Goal: Consume media (video, audio): Consume media (video, audio)

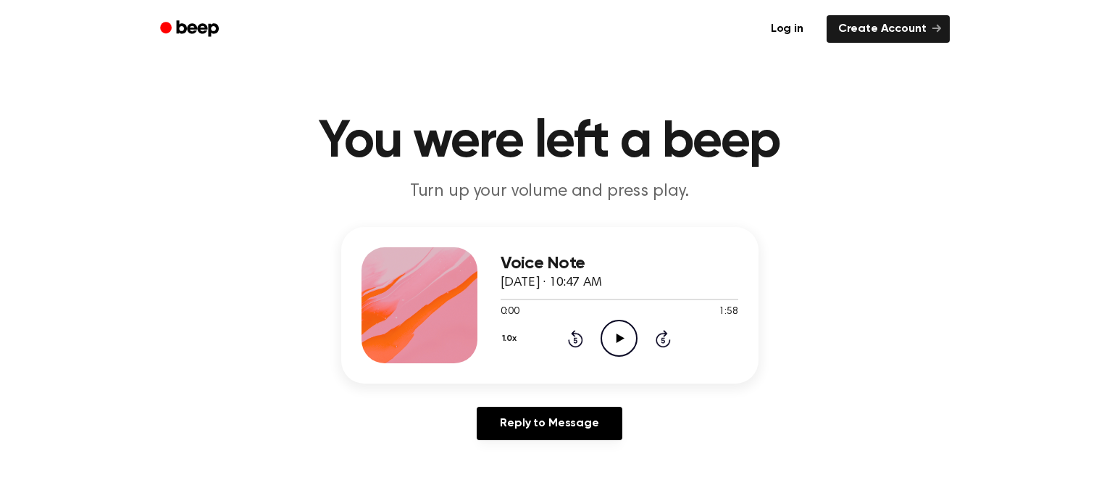
click at [613, 335] on icon "Play Audio" at bounding box center [619, 338] width 37 height 37
click at [614, 336] on icon "Pause Audio" at bounding box center [619, 338] width 37 height 37
drag, startPoint x: 504, startPoint y: 296, endPoint x: 455, endPoint y: 291, distance: 48.9
click at [455, 291] on div "Voice Note [DATE] · 10:47 AM 0:05 1:58 Your browser does not support the [objec…" at bounding box center [549, 305] width 417 height 157
click at [520, 326] on button "1.0x" at bounding box center [512, 338] width 22 height 25
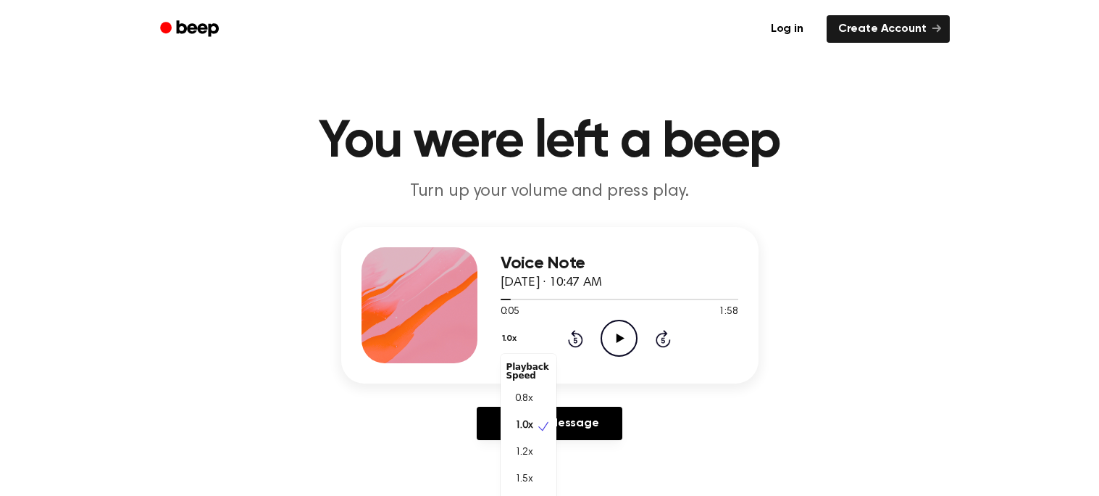
click at [562, 337] on div "1.0x Playback Speed 0.8x 1.0x 1.2x 1.5x 2.0x Rewind 5 seconds Play Audio Skip 5…" at bounding box center [620, 338] width 238 height 37
click at [568, 336] on icon "Rewind 5 seconds" at bounding box center [575, 338] width 16 height 19
click at [604, 329] on circle at bounding box center [620, 338] width 36 height 36
click at [625, 330] on icon "Play Audio" at bounding box center [619, 338] width 37 height 37
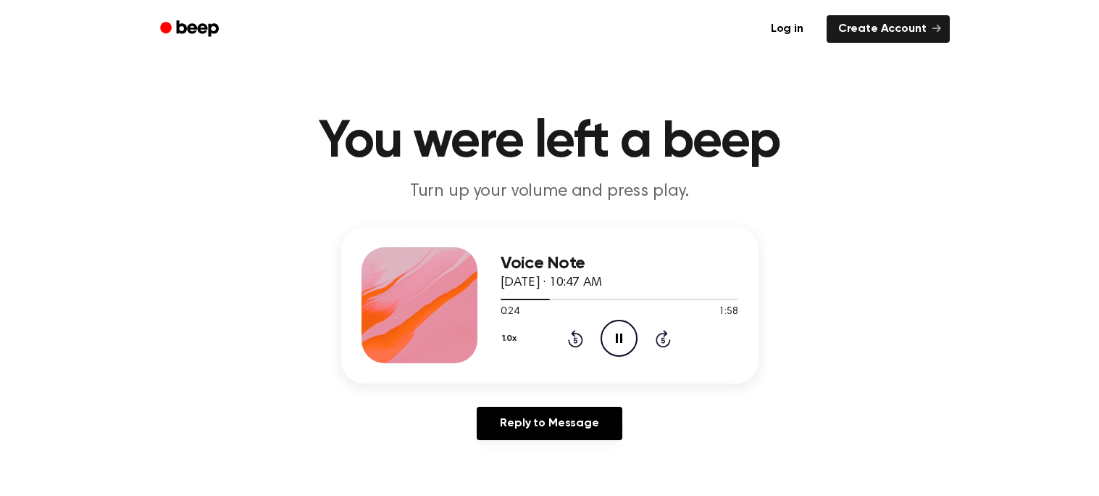
click at [616, 336] on icon at bounding box center [619, 337] width 7 height 9
click at [617, 333] on icon at bounding box center [621, 337] width 8 height 9
click at [593, 303] on div at bounding box center [620, 299] width 238 height 12
click at [615, 336] on icon "Pause Audio" at bounding box center [619, 338] width 37 height 37
click at [570, 333] on icon "Rewind 5 seconds" at bounding box center [575, 338] width 16 height 19
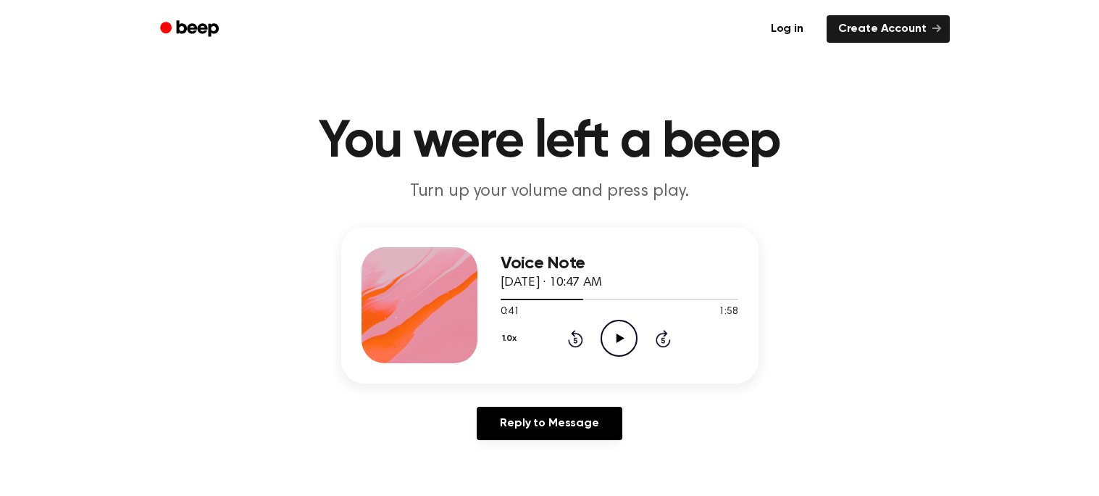
click at [570, 333] on icon "Rewind 5 seconds" at bounding box center [575, 338] width 16 height 19
click at [625, 334] on icon "Play Audio" at bounding box center [619, 338] width 37 height 37
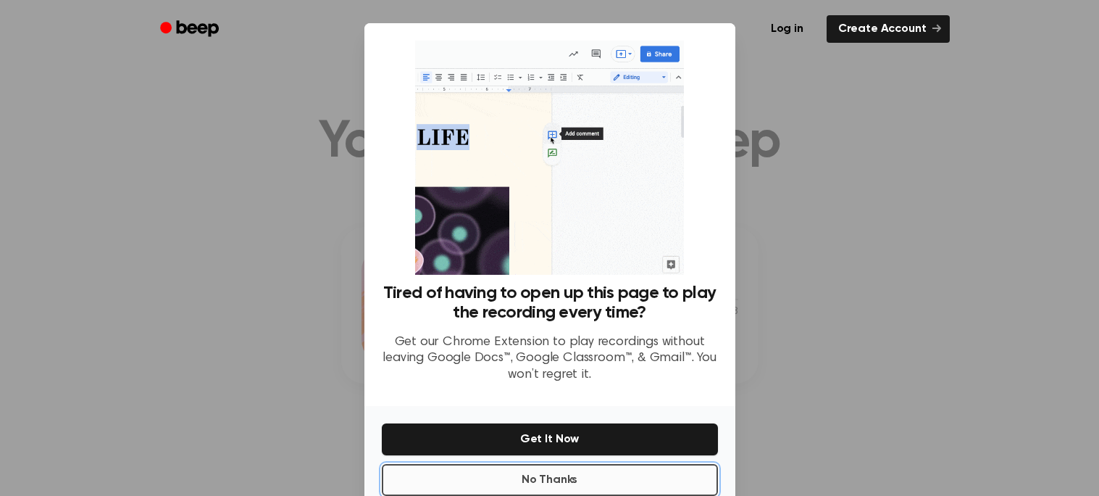
click at [540, 478] on button "No Thanks" at bounding box center [550, 480] width 336 height 32
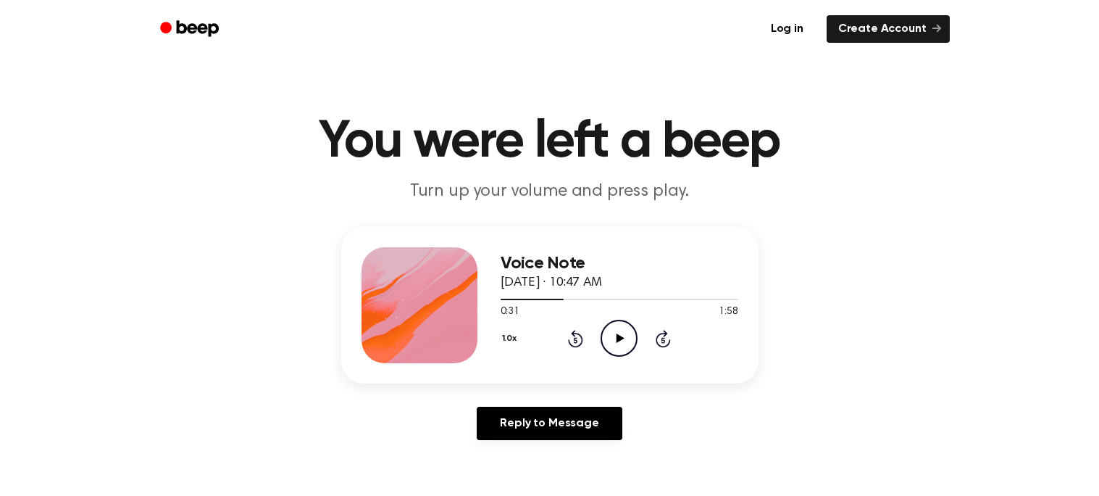
click at [623, 334] on icon "Play Audio" at bounding box center [619, 338] width 37 height 37
click at [575, 335] on icon "Rewind 5 seconds" at bounding box center [575, 338] width 16 height 19
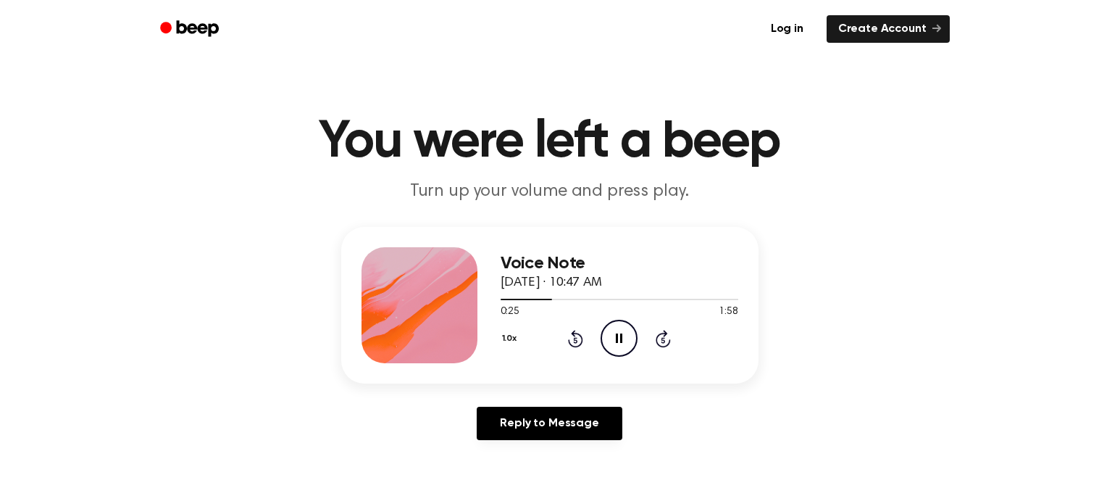
click at [575, 335] on icon "Rewind 5 seconds" at bounding box center [575, 338] width 16 height 19
click at [624, 344] on icon "Pause Audio" at bounding box center [619, 338] width 37 height 37
click at [615, 329] on icon "Play Audio" at bounding box center [619, 338] width 37 height 37
click at [615, 329] on icon "Pause Audio" at bounding box center [619, 338] width 37 height 37
click at [567, 332] on icon "Rewind 5 seconds" at bounding box center [575, 338] width 16 height 19
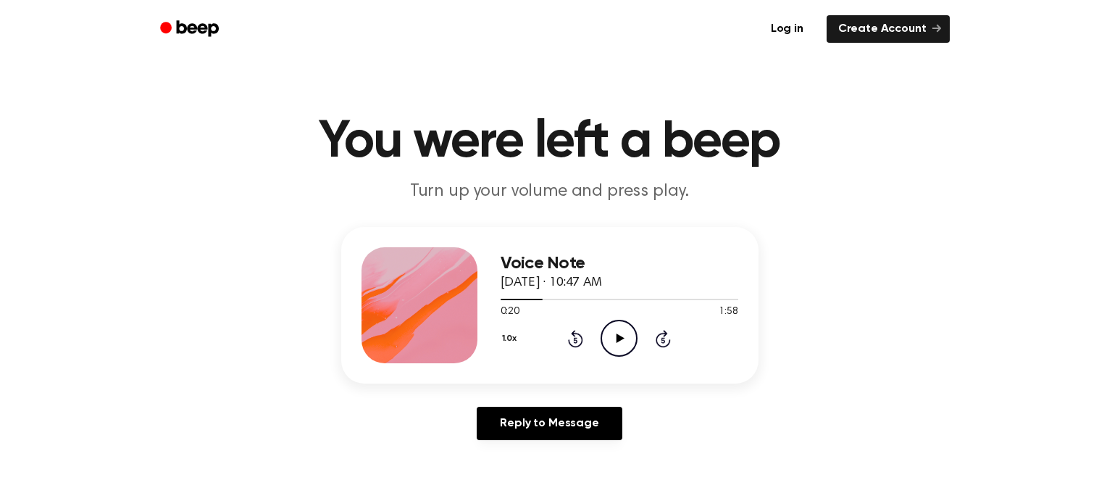
click at [567, 332] on icon "Rewind 5 seconds" at bounding box center [575, 338] width 16 height 19
click at [628, 336] on icon "Play Audio" at bounding box center [619, 338] width 37 height 37
click at [628, 336] on icon "Pause Audio" at bounding box center [619, 338] width 37 height 37
click at [564, 333] on div "1.0x Rewind 5 seconds Play Audio Skip 5 seconds" at bounding box center [620, 338] width 238 height 37
click at [575, 333] on icon at bounding box center [575, 338] width 15 height 17
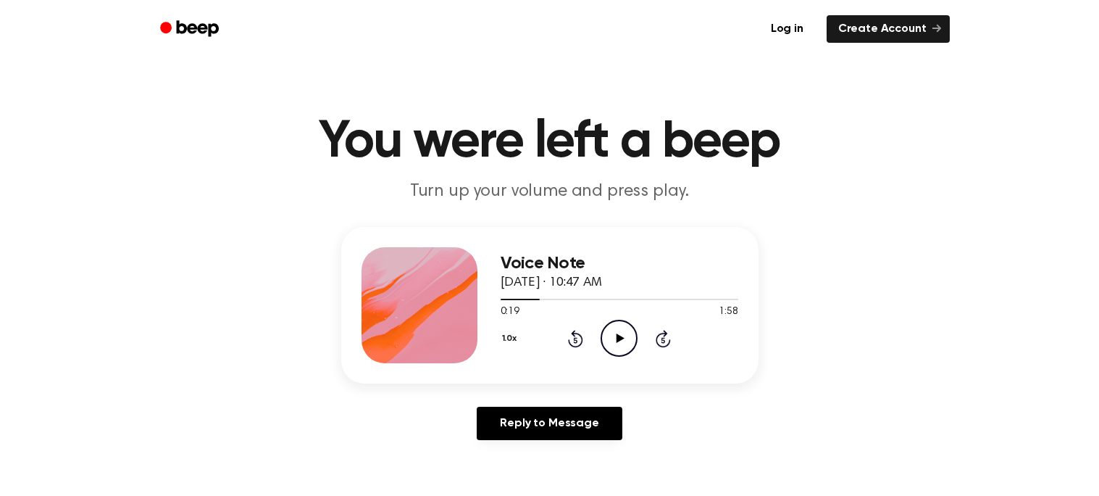
click at [617, 332] on icon "Play Audio" at bounding box center [619, 338] width 37 height 37
click at [618, 333] on icon "Pause Audio" at bounding box center [619, 338] width 37 height 37
click at [604, 325] on icon "Play Audio" at bounding box center [619, 338] width 37 height 37
click at [573, 336] on icon "Rewind 5 seconds" at bounding box center [575, 338] width 16 height 19
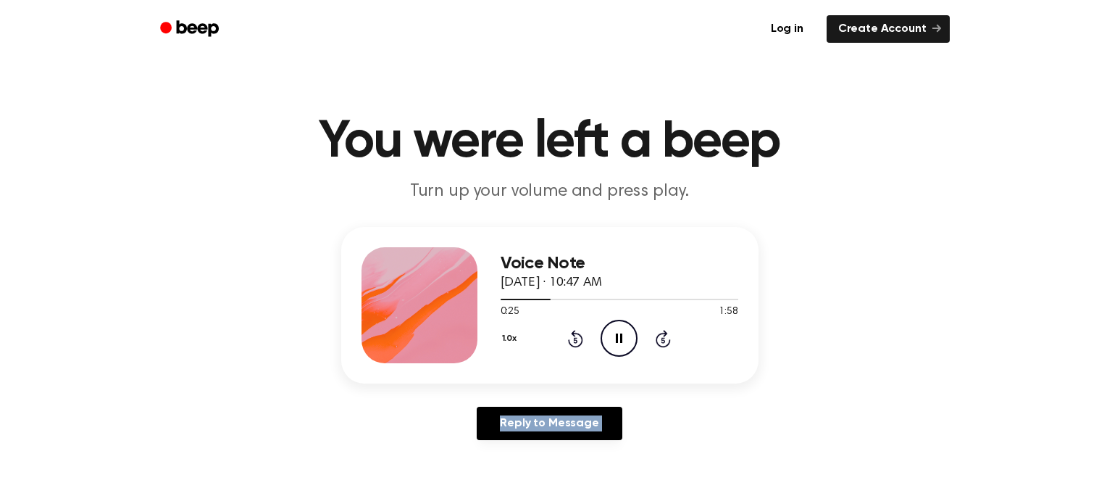
click at [573, 336] on icon "Rewind 5 seconds" at bounding box center [575, 338] width 16 height 19
click at [562, 333] on div "1.0x Rewind 5 seconds Pause Audio Skip 5 seconds" at bounding box center [620, 338] width 238 height 37
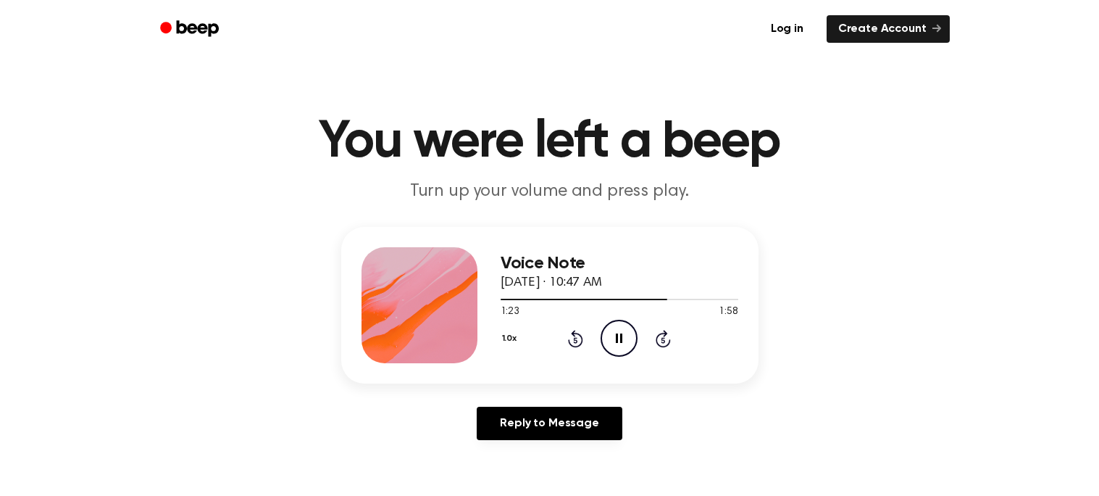
click at [572, 336] on icon "Rewind 5 seconds" at bounding box center [575, 338] width 16 height 19
click at [567, 333] on icon "Rewind 5 seconds" at bounding box center [575, 338] width 16 height 19
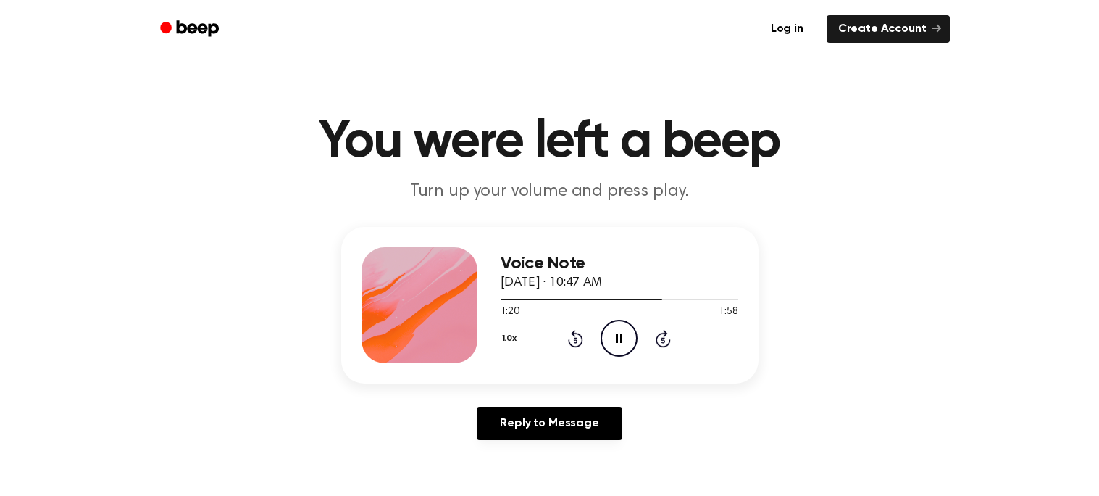
click at [609, 327] on icon "Pause Audio" at bounding box center [619, 338] width 37 height 37
click at [606, 338] on icon "Play Audio" at bounding box center [619, 338] width 37 height 37
click at [571, 339] on icon "Rewind 5 seconds" at bounding box center [575, 338] width 16 height 19
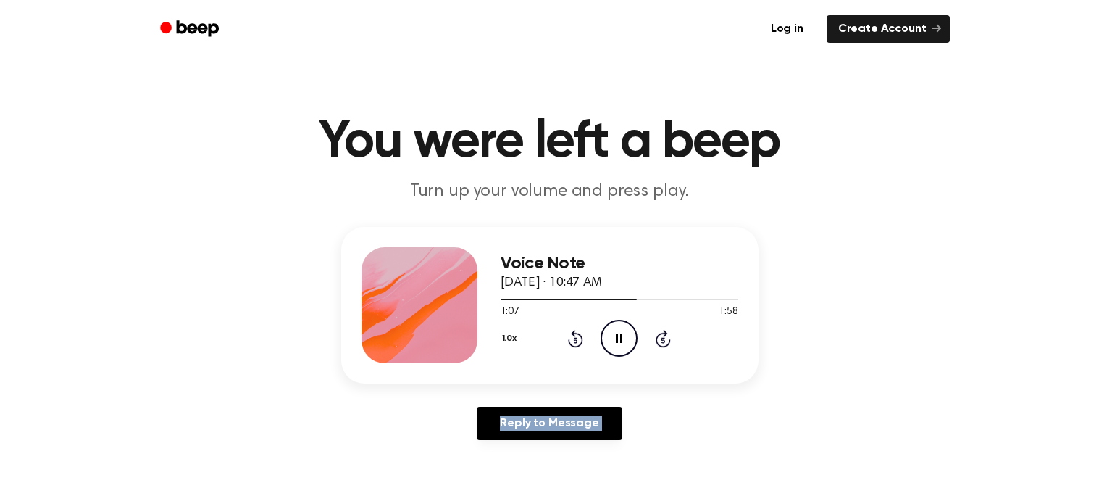
click at [571, 339] on icon "Rewind 5 seconds" at bounding box center [575, 338] width 16 height 19
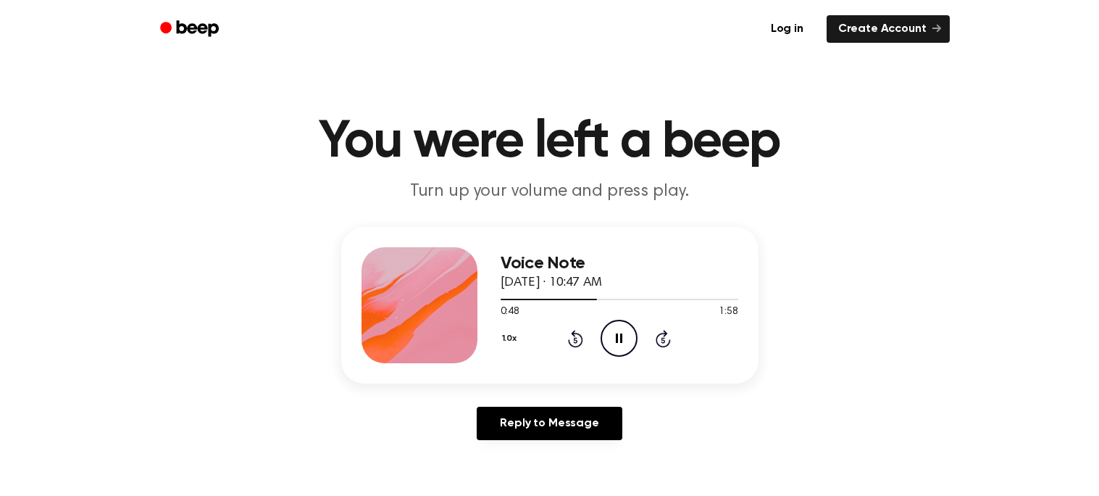
click at [571, 339] on icon "Rewind 5 seconds" at bounding box center [575, 338] width 16 height 19
click at [611, 327] on icon "Pause Audio" at bounding box center [619, 338] width 37 height 37
click at [565, 341] on div "1.0x Rewind 5 seconds Play Audio Skip 5 seconds" at bounding box center [620, 338] width 238 height 37
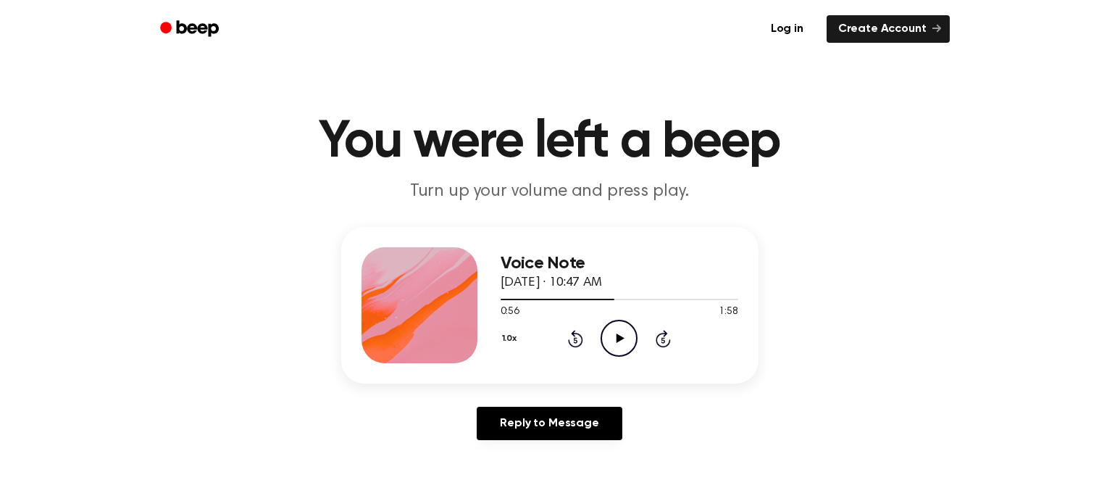
click at [565, 341] on div "1.0x Rewind 5 seconds Play Audio Skip 5 seconds" at bounding box center [620, 338] width 238 height 37
click at [578, 336] on icon "Rewind 5 seconds" at bounding box center [575, 338] width 16 height 19
click at [624, 336] on icon "Play Audio" at bounding box center [619, 338] width 37 height 37
click at [628, 338] on icon "Pause Audio" at bounding box center [619, 338] width 37 height 37
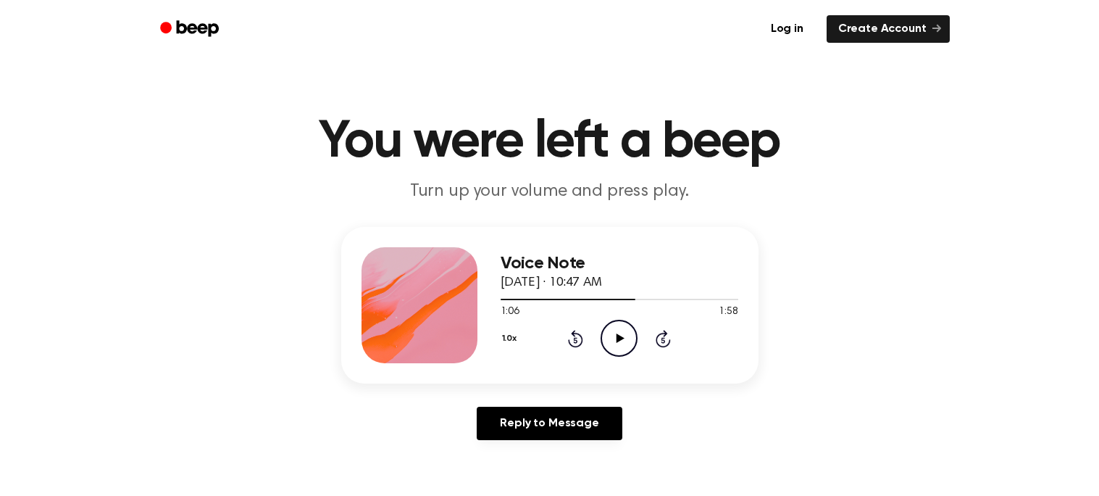
click at [626, 338] on icon "Play Audio" at bounding box center [619, 338] width 37 height 37
click at [626, 339] on icon "Pause Audio" at bounding box center [619, 338] width 37 height 37
click at [628, 330] on icon "Play Audio" at bounding box center [619, 338] width 37 height 37
click at [571, 336] on icon "Rewind 5 seconds" at bounding box center [575, 338] width 16 height 19
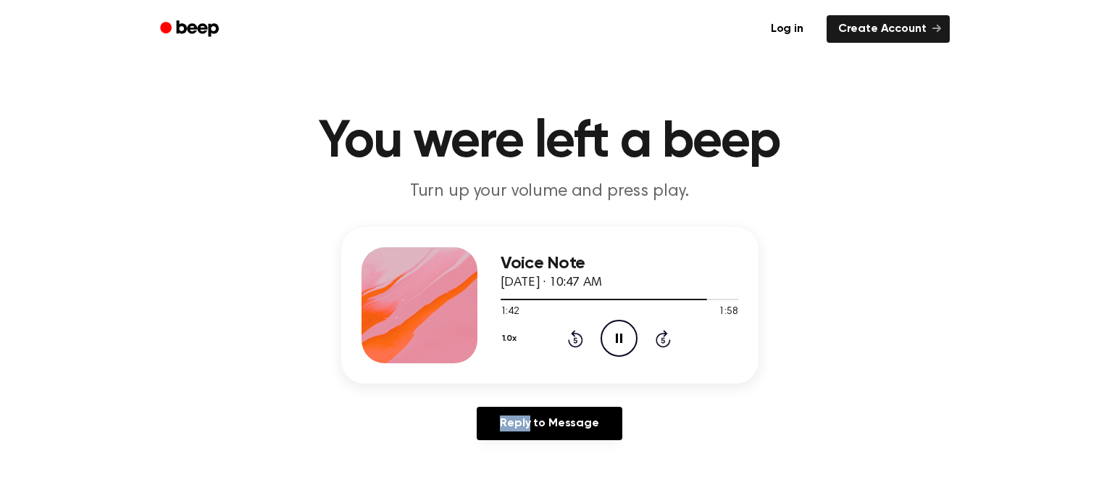
click at [571, 336] on icon "Rewind 5 seconds" at bounding box center [575, 338] width 16 height 19
click at [565, 333] on div "1.0x Rewind 5 seconds Pause Audio Skip 5 seconds" at bounding box center [620, 338] width 238 height 37
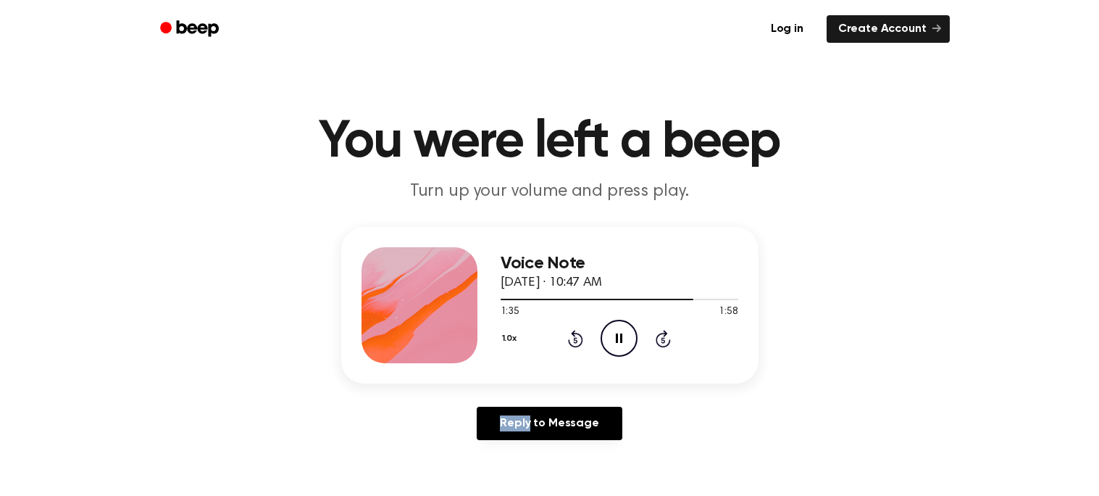
click at [571, 335] on icon "Rewind 5 seconds" at bounding box center [575, 338] width 16 height 19
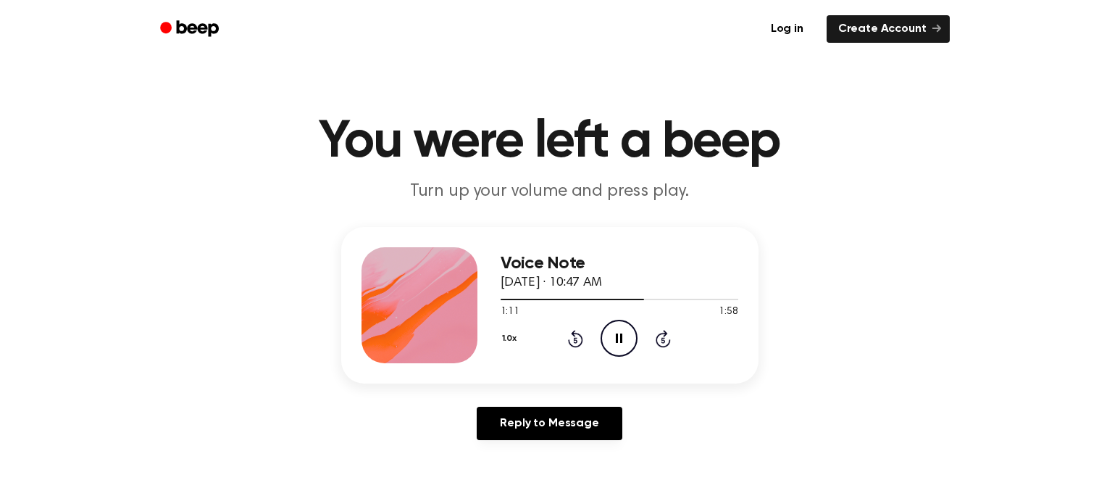
click at [567, 332] on icon "Rewind 5 seconds" at bounding box center [575, 338] width 16 height 19
click at [569, 338] on icon at bounding box center [575, 338] width 15 height 17
click at [624, 349] on icon "Pause Audio" at bounding box center [619, 338] width 37 height 37
click at [599, 336] on div "1.0x Rewind 5 seconds Play Audio Skip 5 seconds" at bounding box center [620, 338] width 238 height 37
click at [605, 336] on icon "Play Audio" at bounding box center [619, 338] width 37 height 37
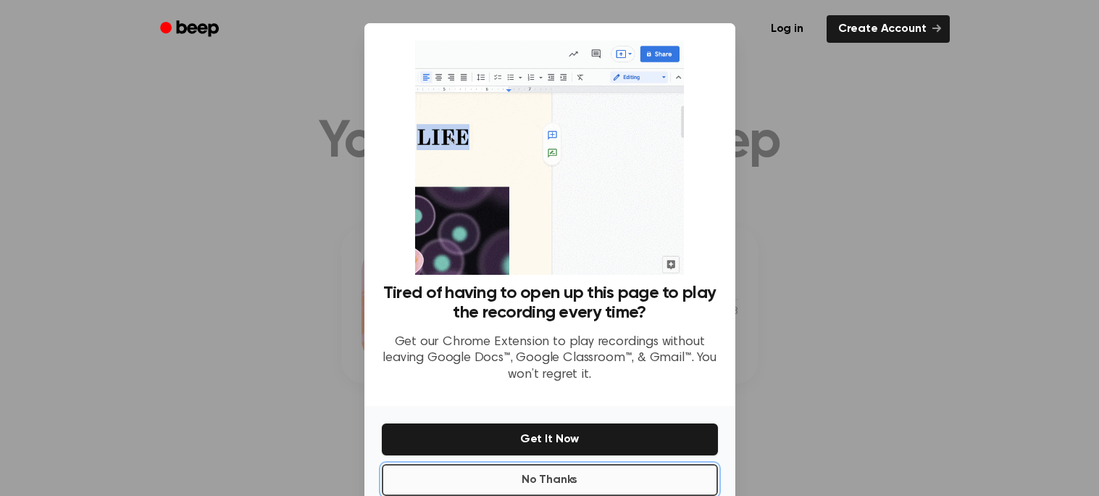
click at [543, 478] on button "No Thanks" at bounding box center [550, 480] width 336 height 32
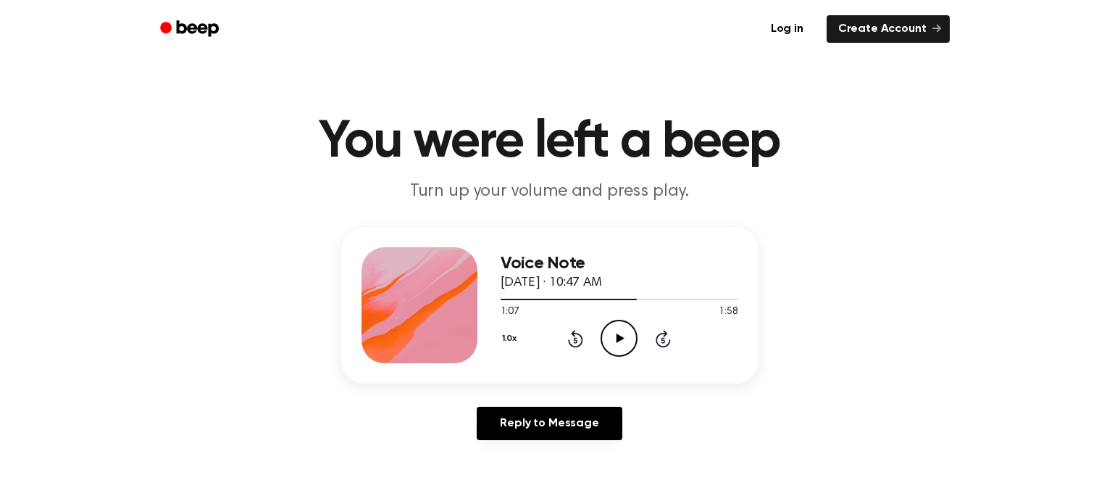
click at [574, 345] on icon at bounding box center [575, 338] width 15 height 17
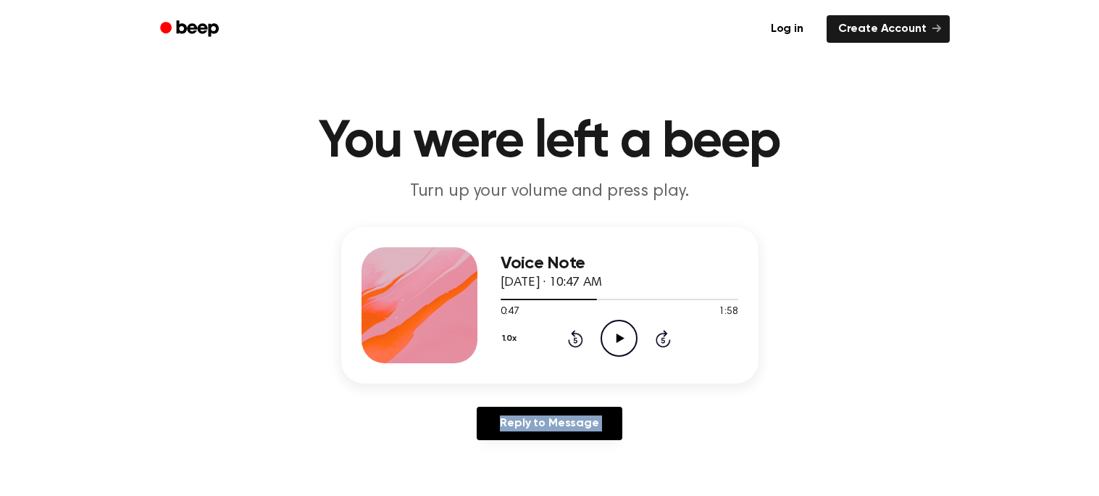
click at [574, 345] on icon at bounding box center [575, 338] width 15 height 17
click at [624, 346] on icon "Play Audio" at bounding box center [619, 338] width 37 height 37
click at [623, 345] on icon "Pause Audio" at bounding box center [619, 338] width 37 height 37
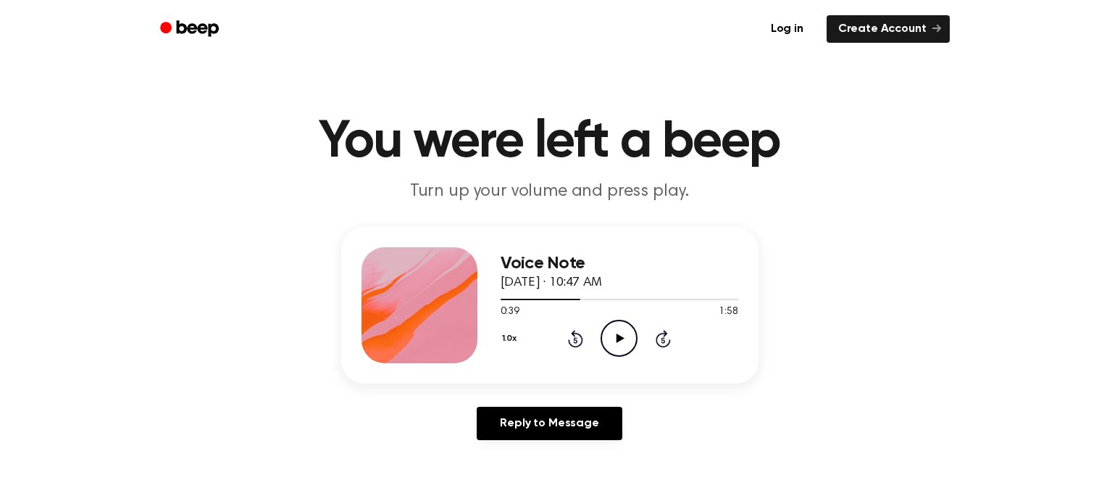
click at [610, 323] on icon "Play Audio" at bounding box center [619, 338] width 37 height 37
click at [573, 336] on icon "Rewind 5 seconds" at bounding box center [575, 338] width 16 height 19
click at [617, 344] on icon "Pause Audio" at bounding box center [619, 338] width 37 height 37
click at [613, 340] on icon "Play Audio" at bounding box center [619, 338] width 37 height 37
click at [640, 340] on div "1.0x Rewind 5 seconds Pause Audio Skip 5 seconds" at bounding box center [620, 338] width 238 height 37
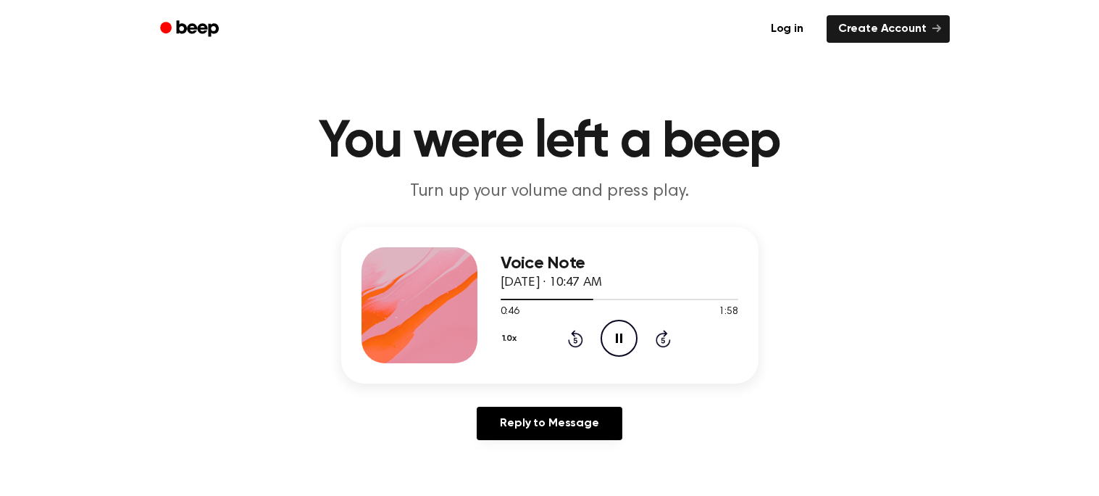
click at [640, 340] on div "1.0x Rewind 5 seconds Pause Audio Skip 5 seconds" at bounding box center [620, 338] width 238 height 37
click at [773, 241] on div "Voice Note [DATE] · 10:47 AM 0:47 1:58 Your browser does not support the [objec…" at bounding box center [549, 339] width 1065 height 225
click at [649, 359] on div "Voice Note [DATE] · 10:47 AM 0:48 1:58 Your browser does not support the [objec…" at bounding box center [620, 305] width 238 height 116
click at [660, 339] on icon "Skip 5 seconds" at bounding box center [663, 338] width 16 height 19
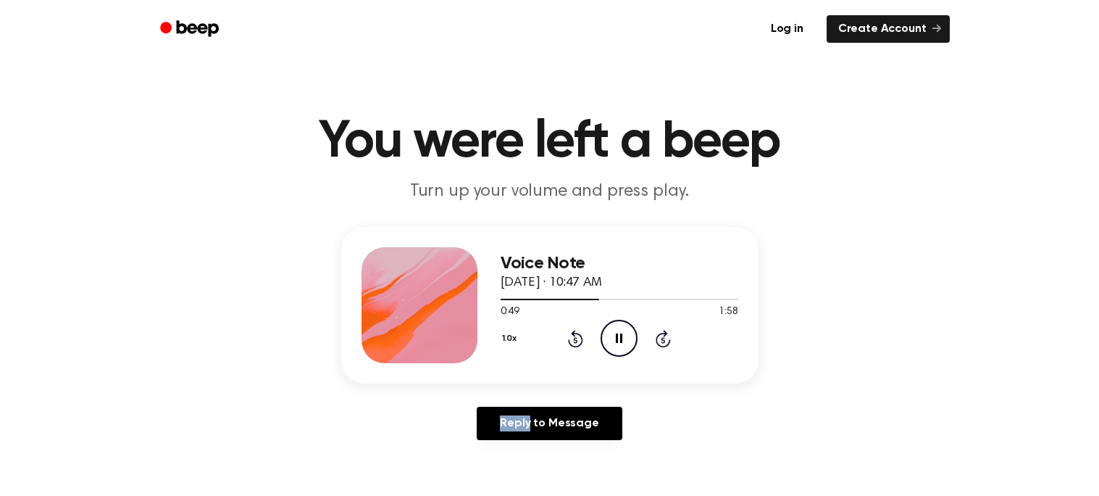
click at [660, 339] on icon "Skip 5 seconds" at bounding box center [663, 338] width 16 height 19
click at [617, 328] on icon "Pause Audio" at bounding box center [619, 338] width 37 height 37
click at [617, 346] on icon "Play Audio" at bounding box center [619, 338] width 37 height 37
